Goal: Information Seeking & Learning: Learn about a topic

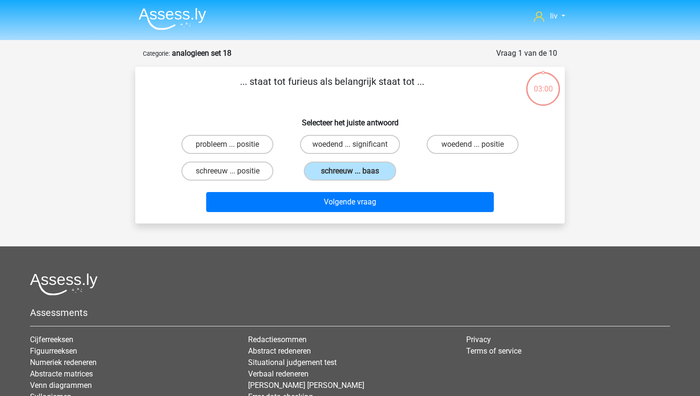
scroll to position [48, 0]
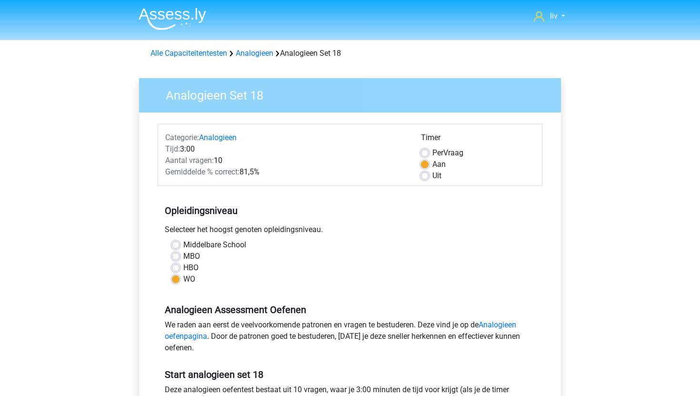
scroll to position [224, 0]
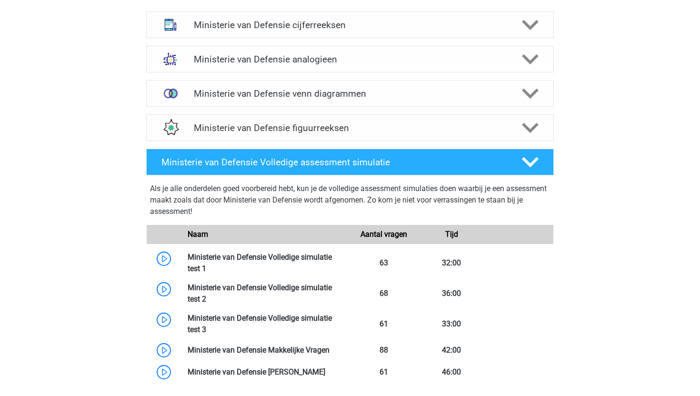
scroll to position [423, 0]
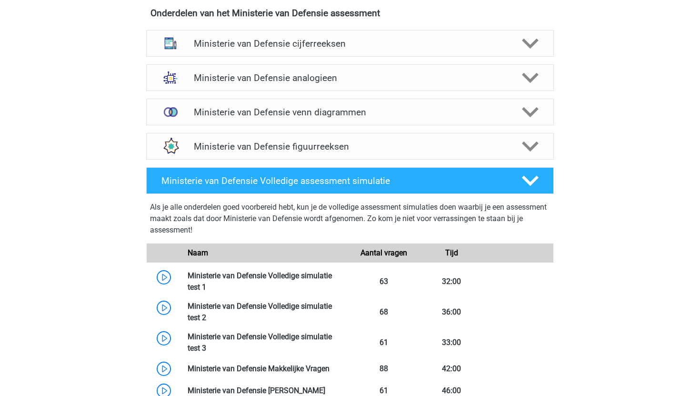
scroll to position [478, 0]
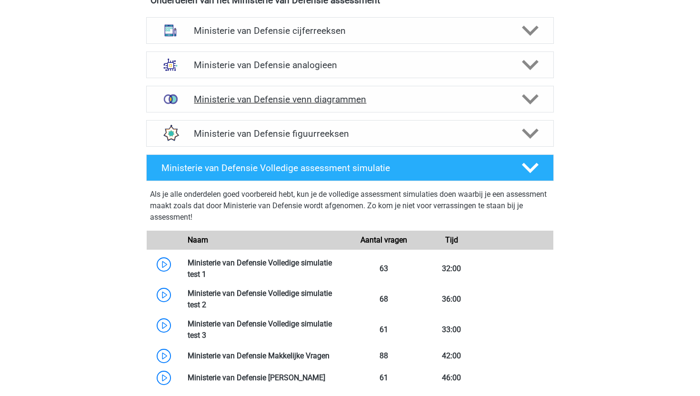
click at [281, 101] on h4 "Ministerie van Defensie venn diagrammen" at bounding box center [350, 99] width 312 height 11
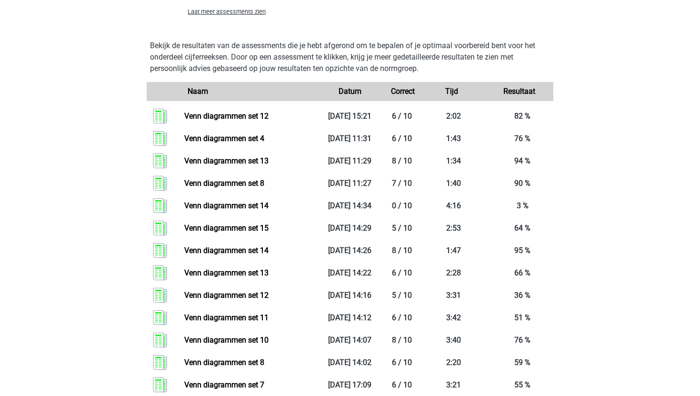
scroll to position [780, 0]
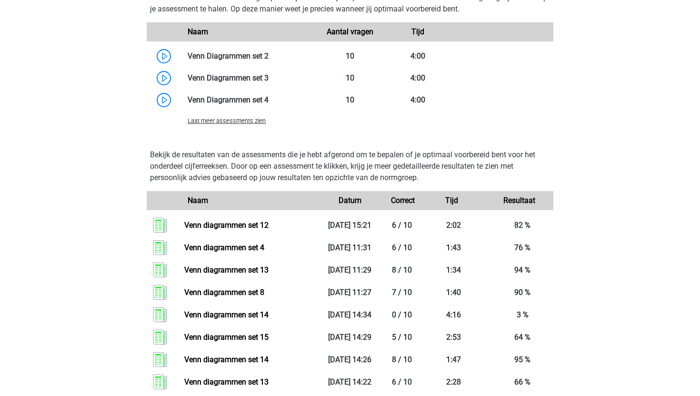
click at [245, 121] on span "Laat meer assessments zien" at bounding box center [227, 120] width 78 height 7
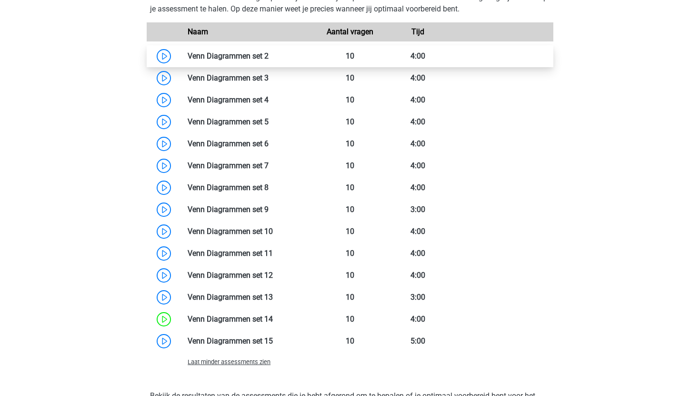
click at [269, 58] on link at bounding box center [269, 55] width 0 height 9
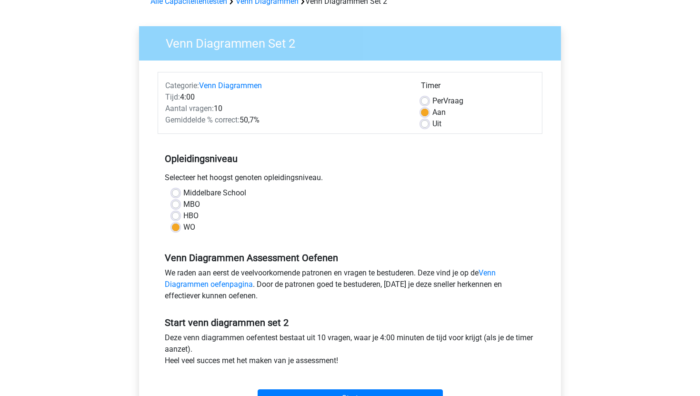
scroll to position [56, 0]
